Goal: Transaction & Acquisition: Purchase product/service

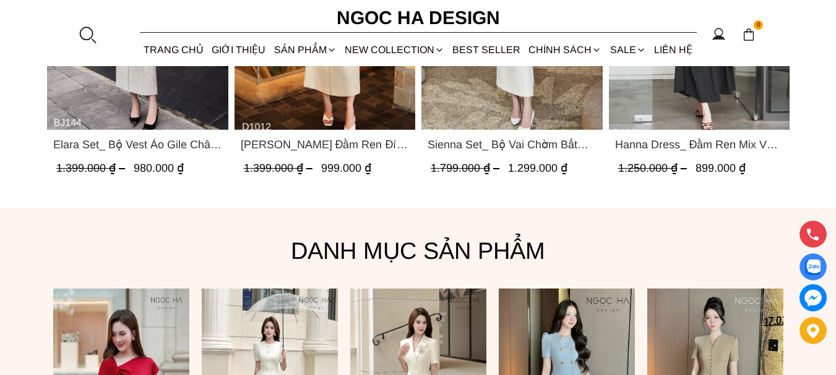
scroll to position [716, 0]
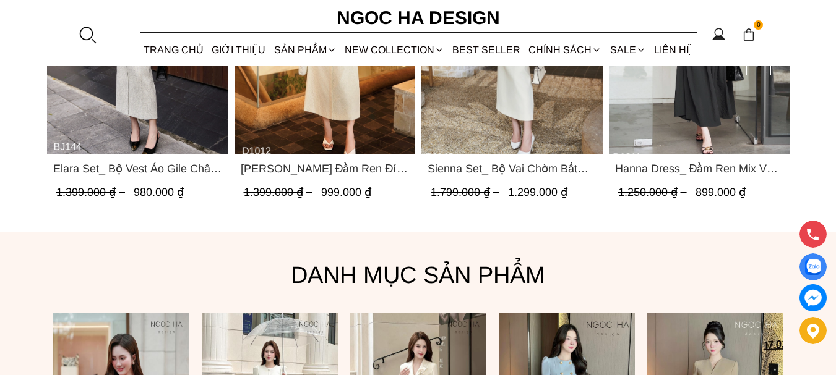
drag, startPoint x: 837, startPoint y: 27, endPoint x: 844, endPoint y: 82, distance: 55.6
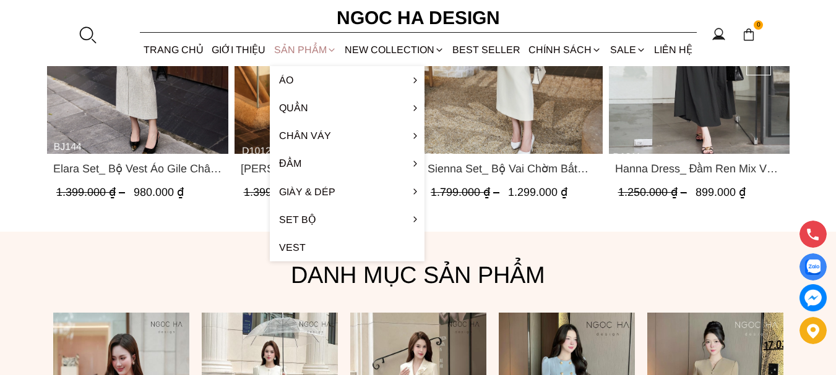
click at [309, 44] on div "SẢN PHẨM" at bounding box center [305, 49] width 71 height 33
click at [307, 51] on div "SẢN PHẨM" at bounding box center [305, 49] width 71 height 33
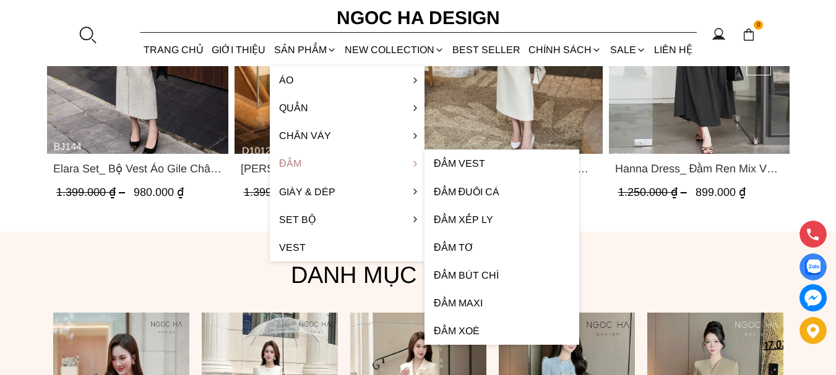
click at [292, 161] on link "Đầm" at bounding box center [347, 164] width 155 height 28
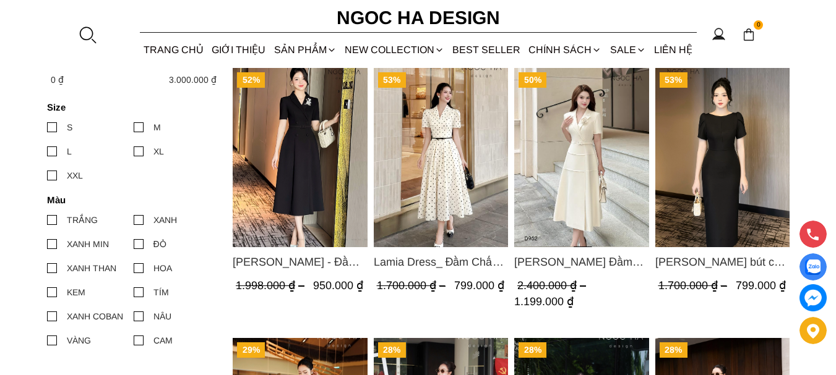
scroll to position [570, 0]
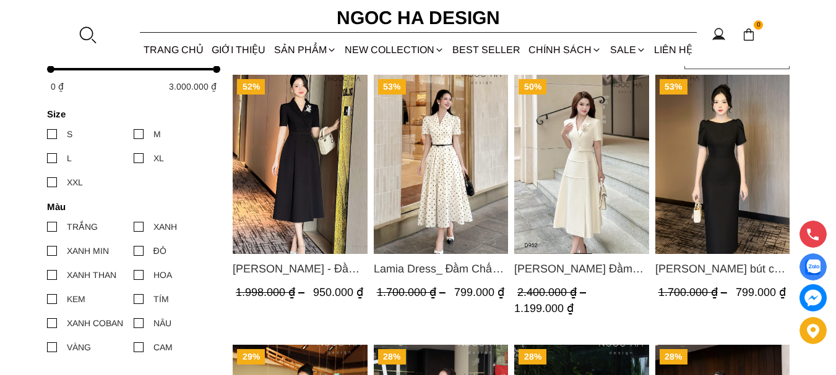
click at [290, 147] on img "Product image - Irene Dress - Đầm Vest Dáng Xòe Kèm Đai D713" at bounding box center [300, 164] width 135 height 179
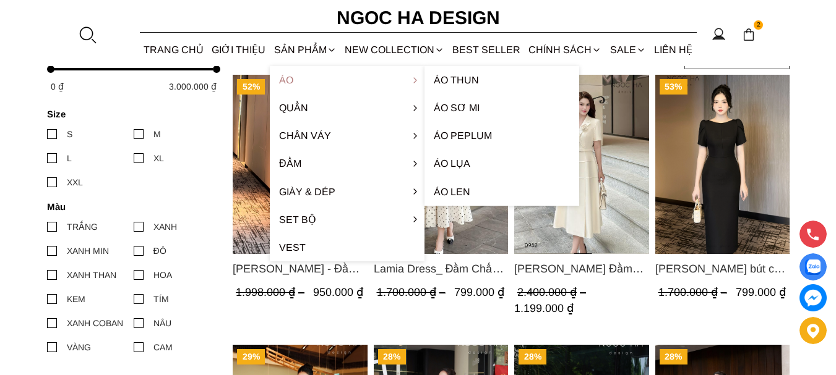
click at [287, 80] on link "Áo" at bounding box center [347, 80] width 155 height 28
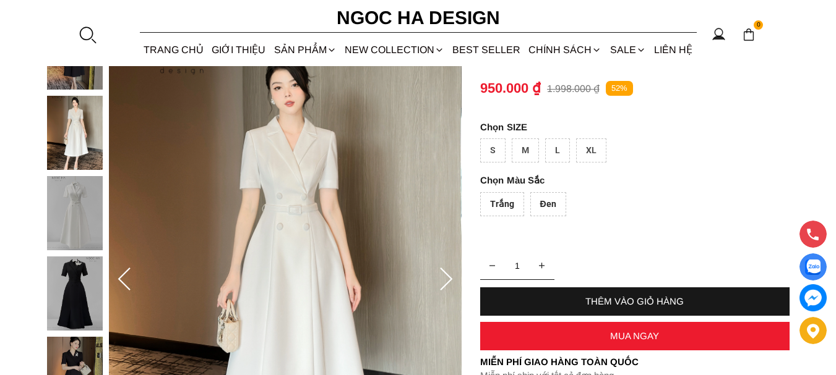
scroll to position [126, 0]
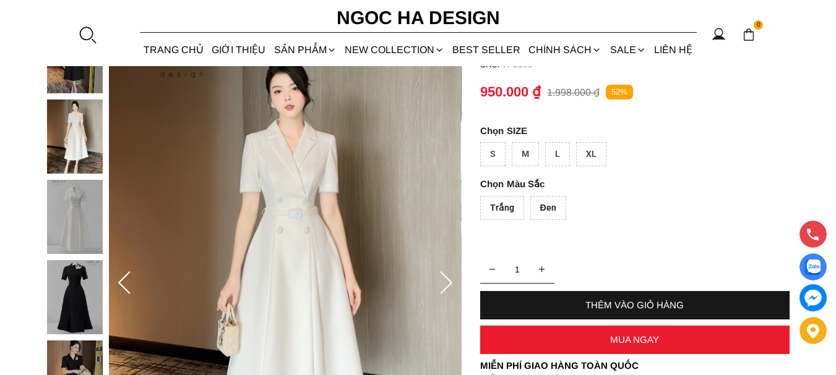
click at [71, 300] on img at bounding box center [75, 297] width 56 height 74
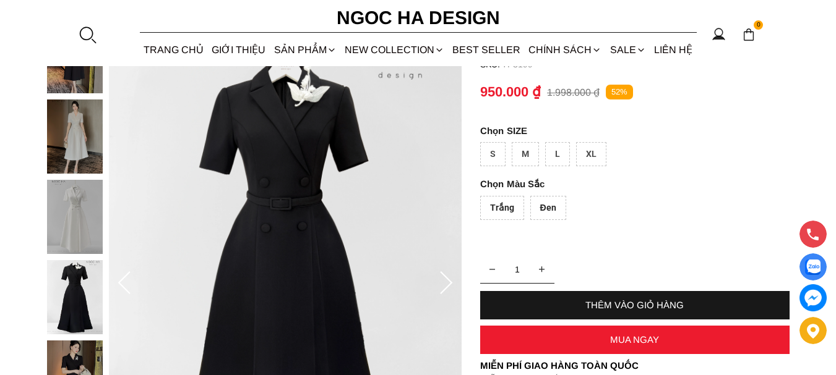
click at [67, 116] on img at bounding box center [75, 137] width 56 height 74
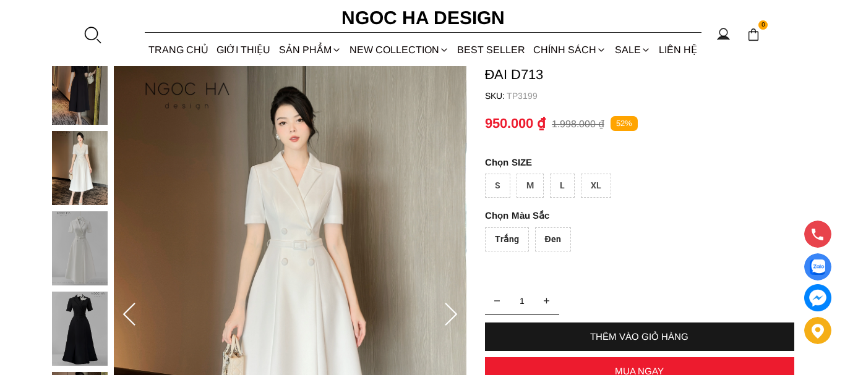
scroll to position [82, 0]
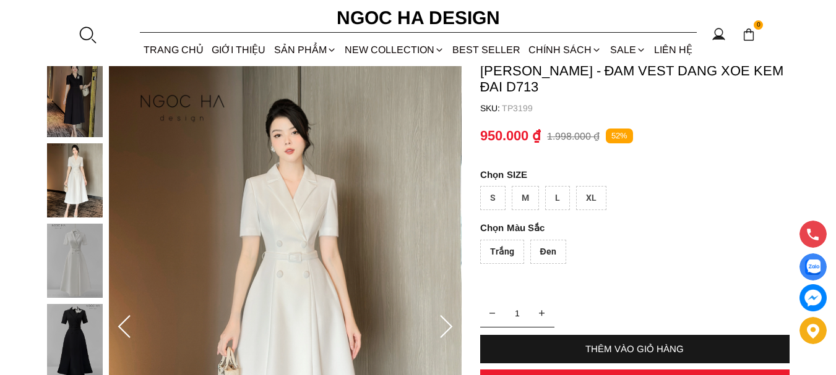
click at [557, 190] on div "L" at bounding box center [557, 198] width 25 height 24
click at [635, 347] on div "THÊM VÀO GIỎ HÀNG" at bounding box center [634, 349] width 309 height 11
click at [556, 246] on div "Đen" at bounding box center [548, 252] width 36 height 24
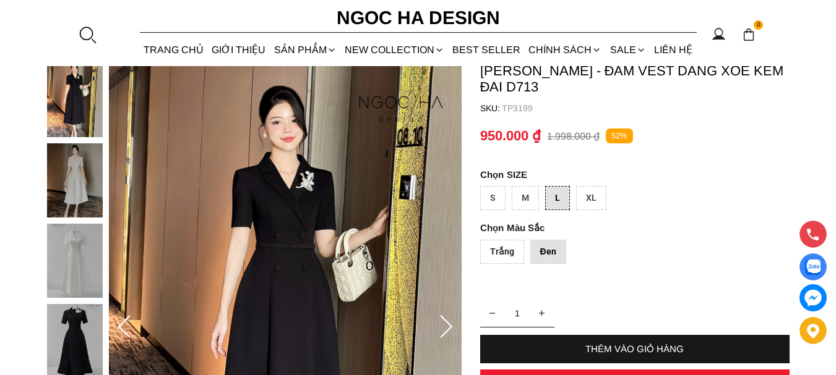
click at [641, 343] on div "THÊM VÀO GIỎ HÀNG" at bounding box center [634, 349] width 309 height 28
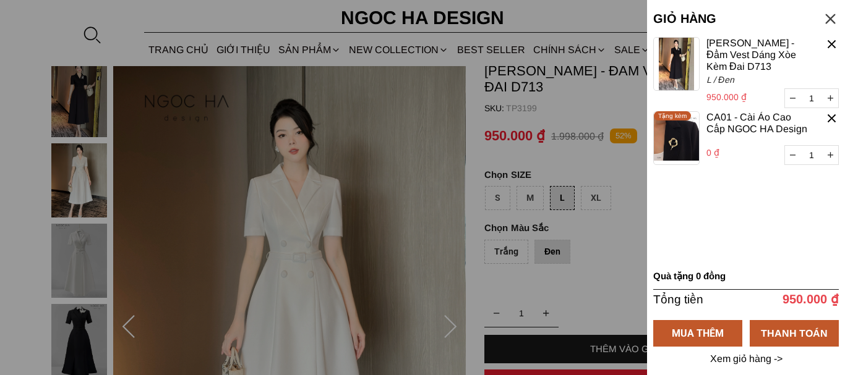
click at [679, 144] on img at bounding box center [676, 138] width 46 height 54
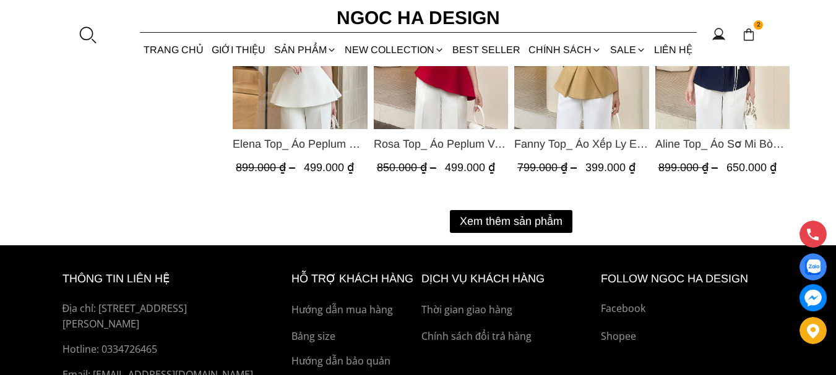
scroll to position [1714, 0]
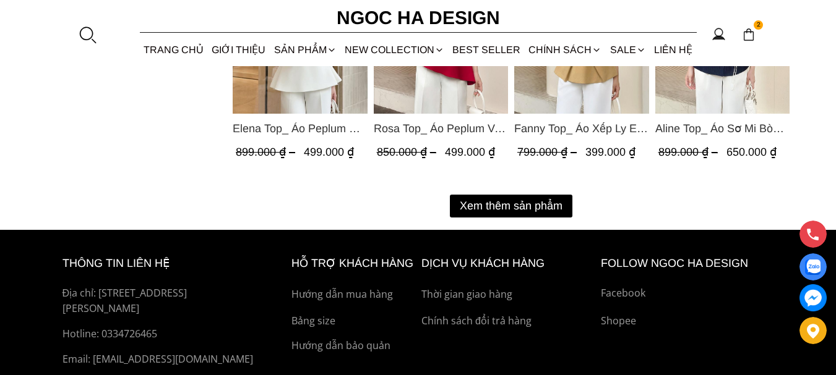
click at [526, 207] on button "Xem thêm sản phẩm" at bounding box center [511, 206] width 122 height 23
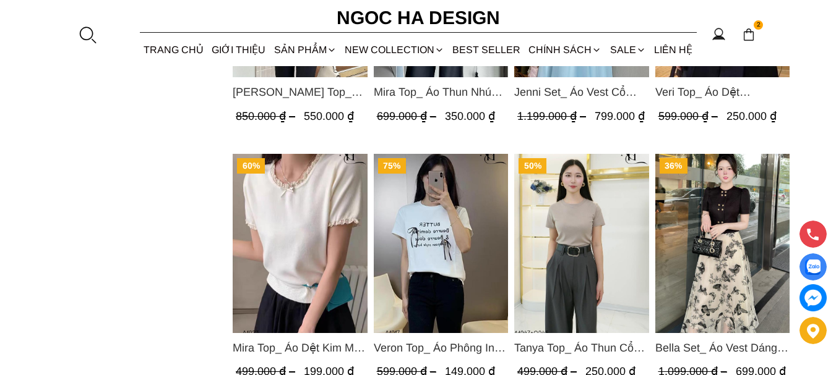
scroll to position [2231, 0]
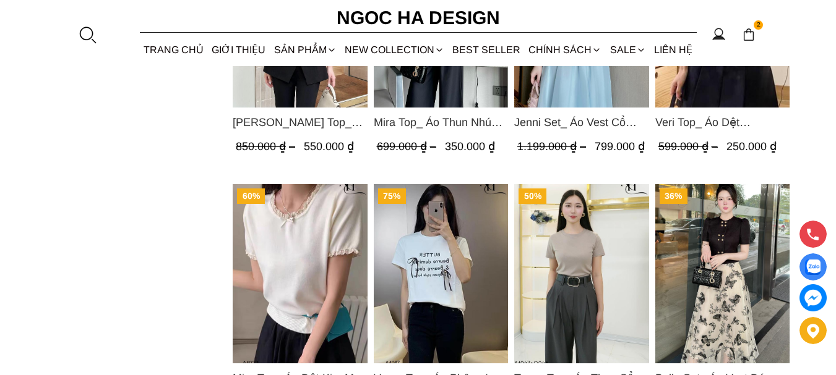
click at [730, 242] on img "Product image - Bella Set_ Áo Vest Dáng Lửng Cúc Đồng, Chân Váy Họa Tiết Bướm A…" at bounding box center [721, 273] width 135 height 179
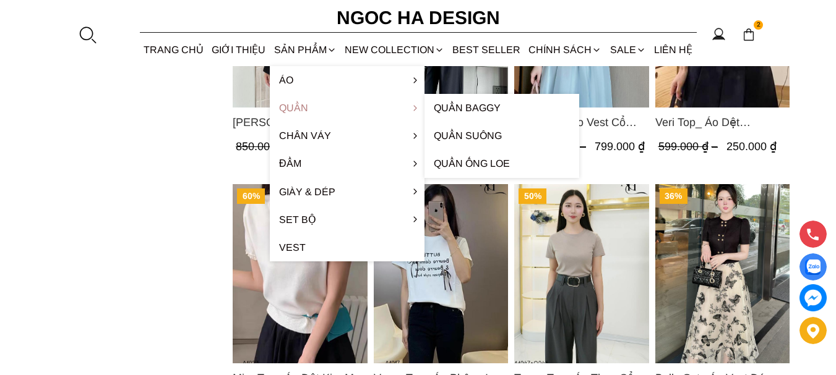
click at [292, 109] on link "Quần" at bounding box center [347, 108] width 155 height 28
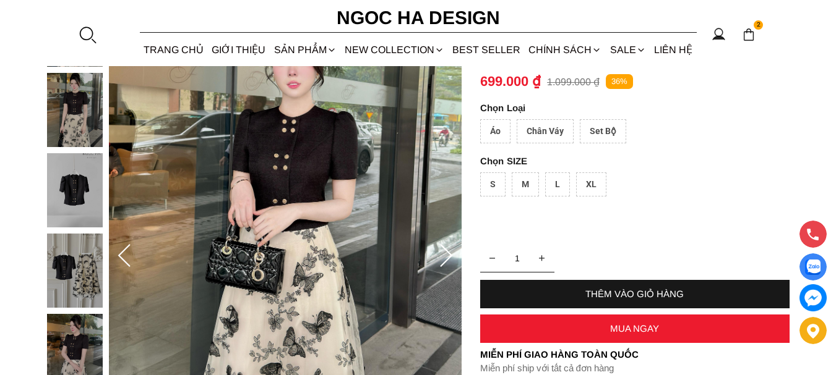
scroll to position [157, 0]
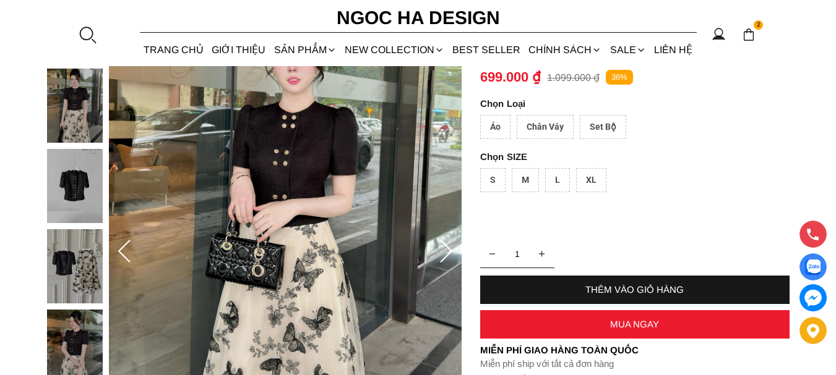
click at [59, 191] on img at bounding box center [75, 186] width 56 height 74
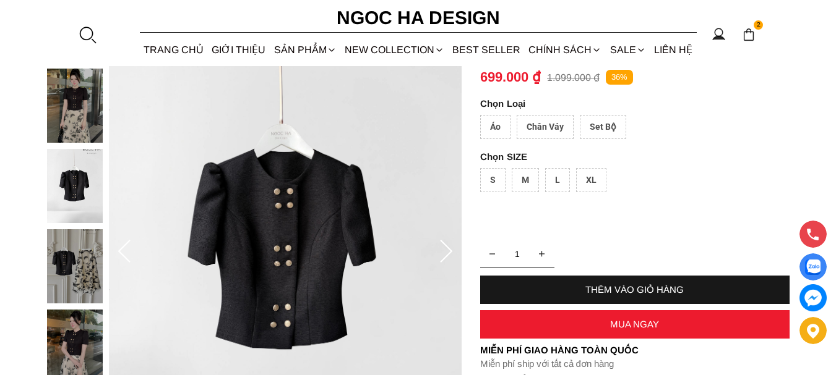
click at [86, 277] on img at bounding box center [75, 267] width 56 height 74
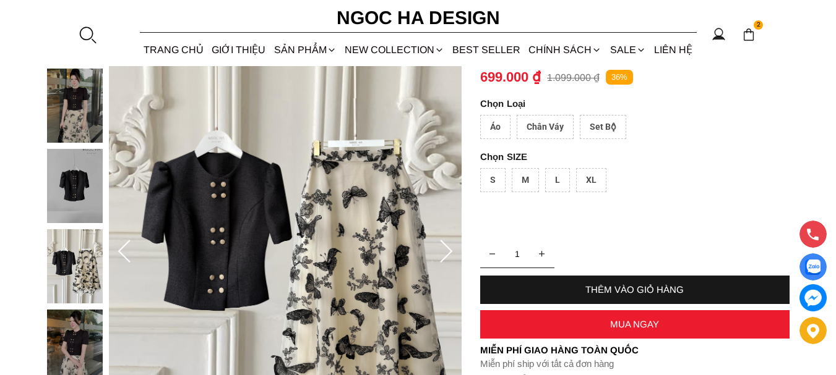
click at [90, 340] on img at bounding box center [75, 347] width 56 height 74
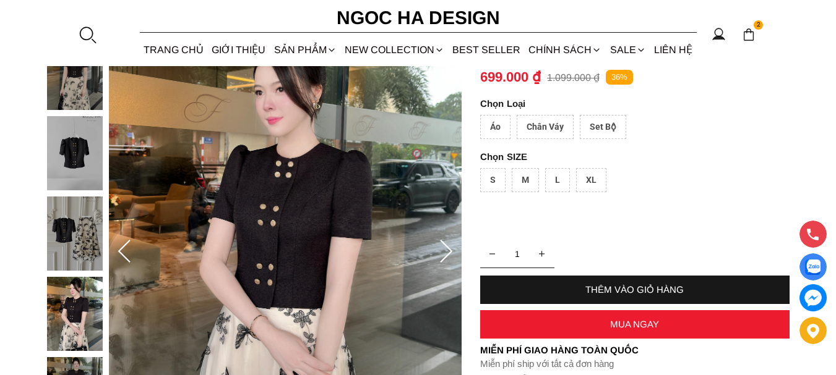
click at [485, 124] on div "Áo" at bounding box center [495, 127] width 30 height 24
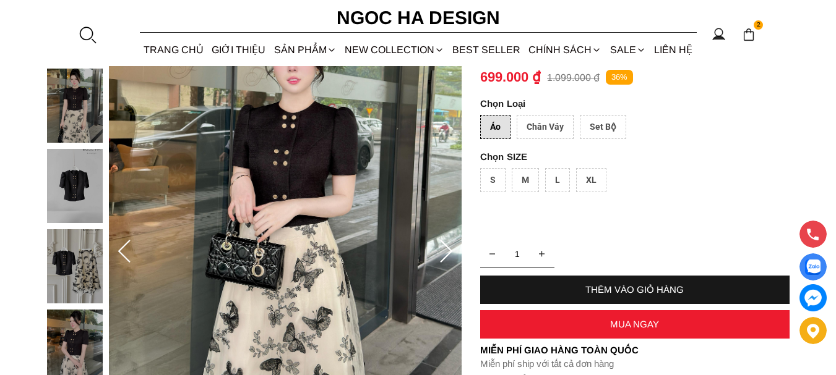
click at [609, 126] on div "Set Bộ" at bounding box center [603, 127] width 46 height 24
click at [563, 181] on div "L" at bounding box center [557, 180] width 25 height 24
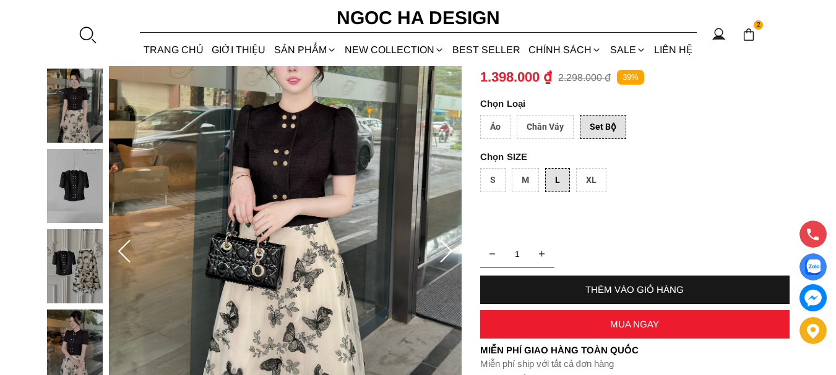
click at [496, 124] on div "Áo" at bounding box center [495, 127] width 30 height 24
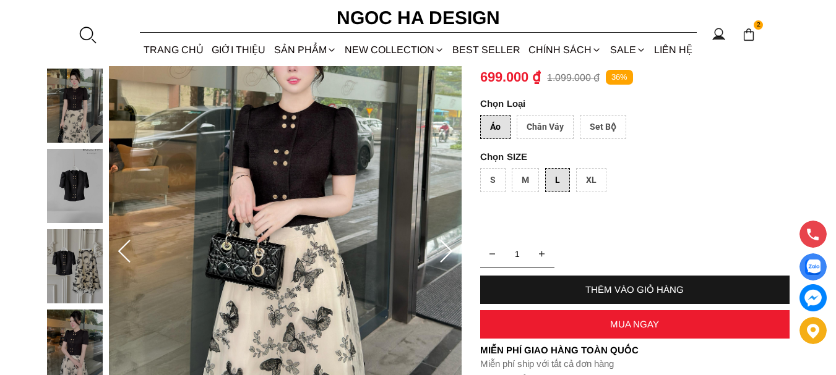
click at [88, 204] on img at bounding box center [75, 186] width 56 height 74
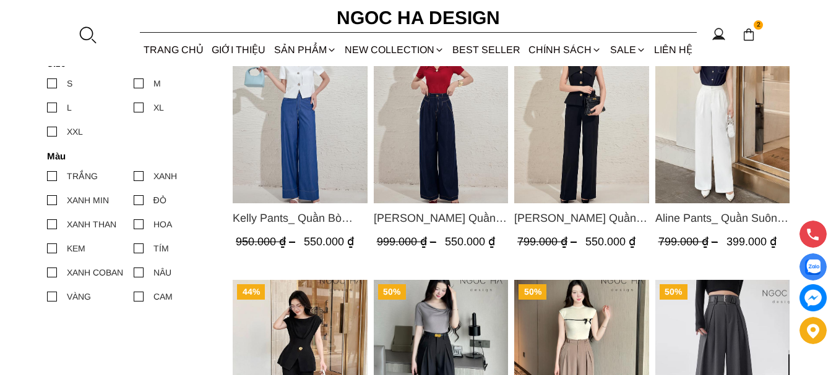
scroll to position [569, 0]
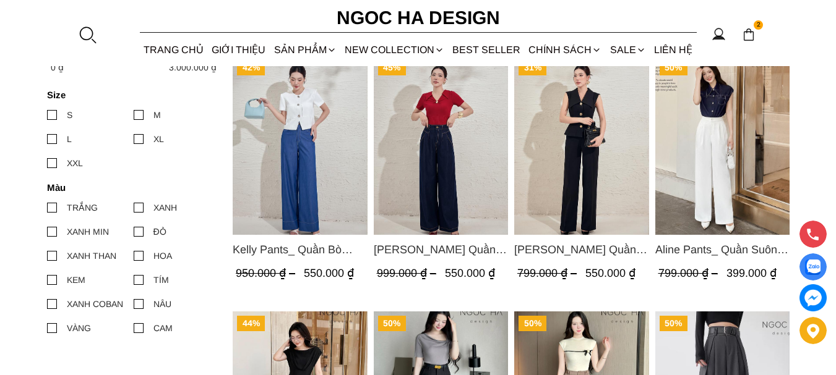
drag, startPoint x: 839, startPoint y: 53, endPoint x: 840, endPoint y: 176, distance: 122.5
click at [835, 176] on html "2 Trang chủ Giới thiệu Sản phẩm [GEOGRAPHIC_DATA] Áo thun Áo sơ mi Áo Peplum Áo…" at bounding box center [418, 256] width 836 height 1650
click at [463, 251] on span "[PERSON_NAME] Quần Bò Suông Xếp LY Màu Xanh Đậm Q065" at bounding box center [440, 249] width 135 height 17
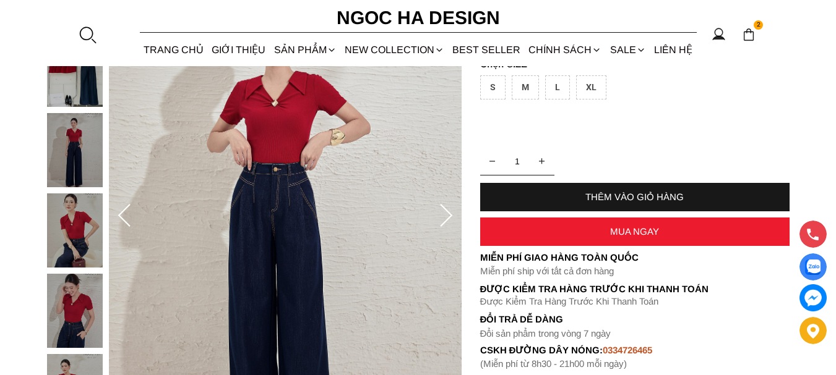
scroll to position [269, 0]
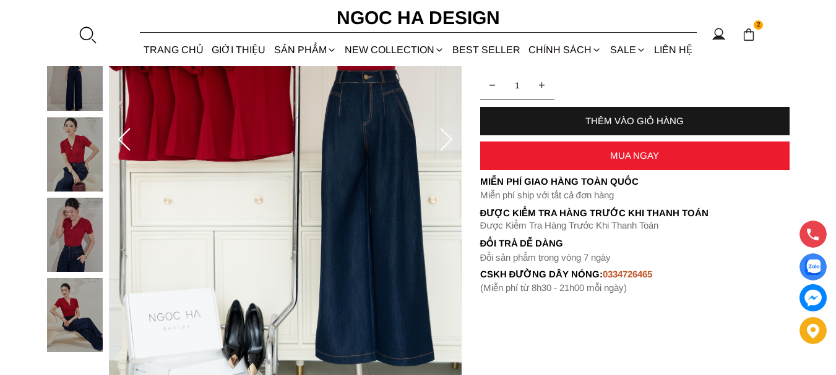
drag, startPoint x: 838, startPoint y: 53, endPoint x: 839, endPoint y: 92, distance: 39.6
click at [82, 90] on img at bounding box center [75, 74] width 56 height 74
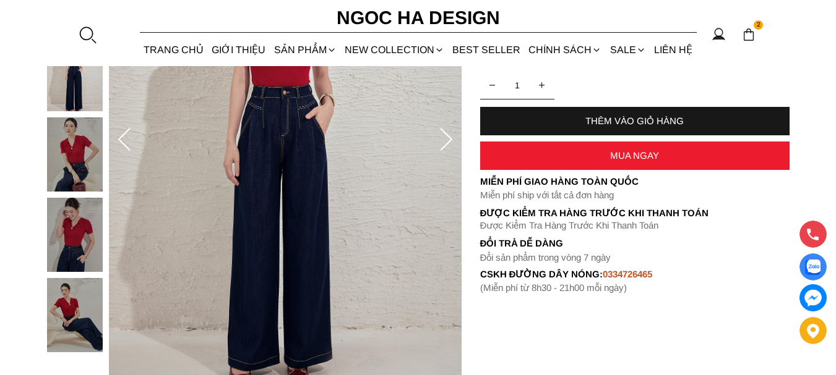
click at [446, 133] on icon at bounding box center [446, 140] width 25 height 25
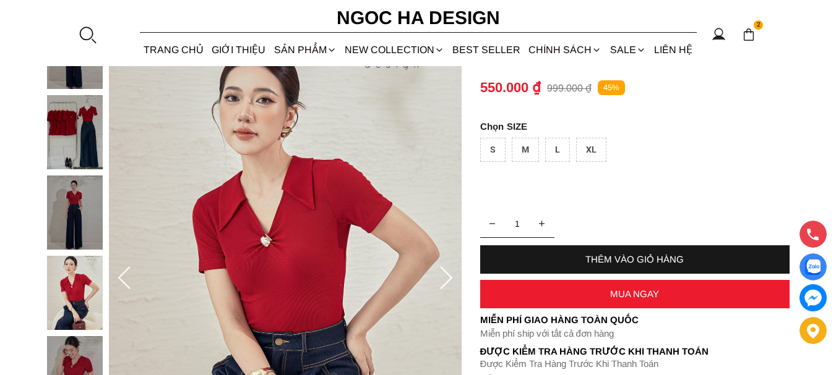
scroll to position [101, 0]
